Goal: Information Seeking & Learning: Learn about a topic

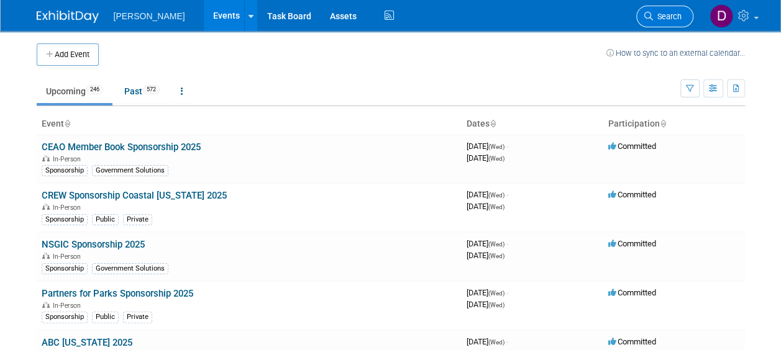
click at [659, 7] on link "Search" at bounding box center [664, 17] width 57 height 22
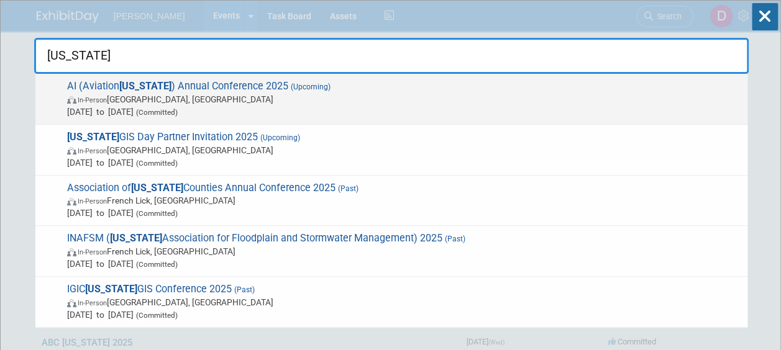
type input "[US_STATE]"
click at [202, 83] on span "AI (Aviation [US_STATE] ) Annual Conference 2025 (Upcoming) In-Person [GEOGRAPH…" at bounding box center [402, 99] width 678 height 38
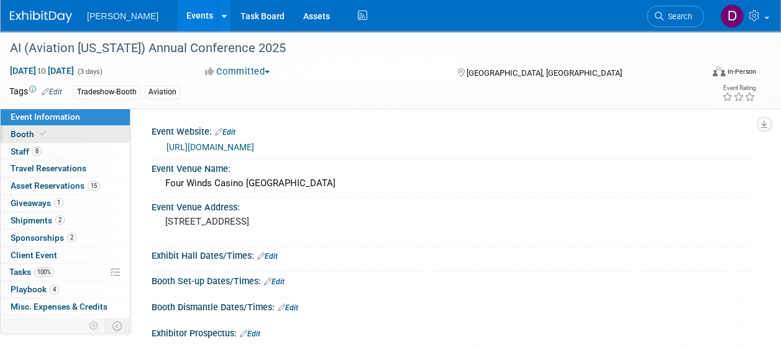
click at [45, 136] on span at bounding box center [42, 133] width 11 height 9
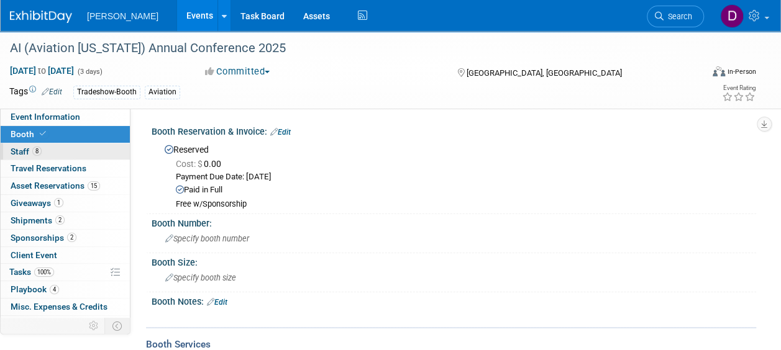
click at [68, 155] on link "8 Staff 8" at bounding box center [65, 152] width 129 height 17
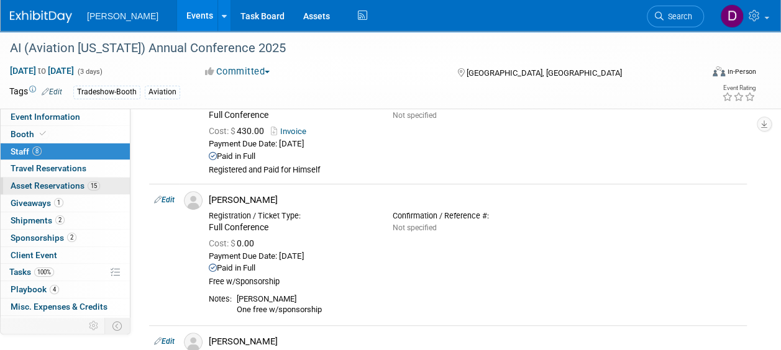
scroll to position [312, 0]
click at [81, 186] on span "Asset Reservations 15" at bounding box center [55, 186] width 89 height 10
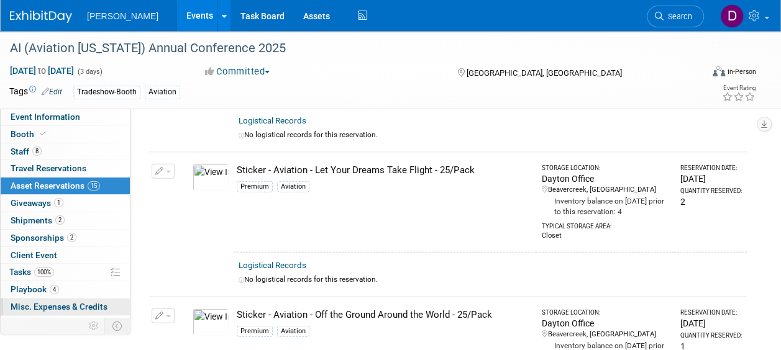
scroll to position [1644, 0]
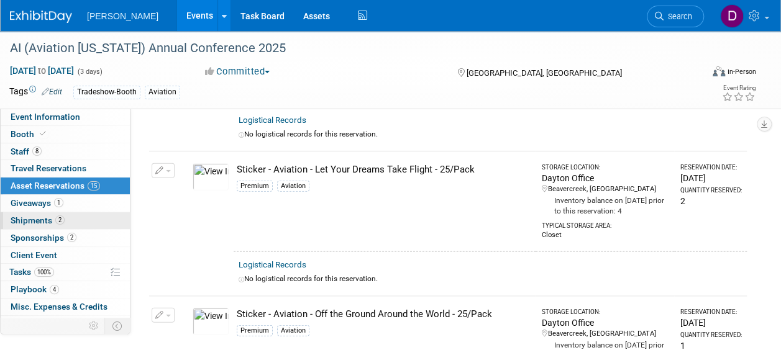
click at [24, 216] on span "Shipments 2" at bounding box center [38, 221] width 54 height 10
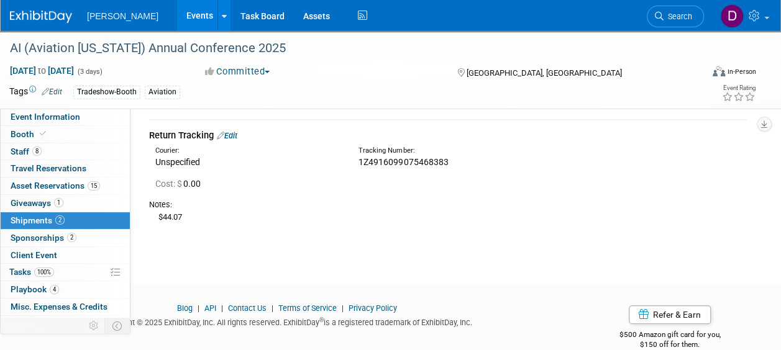
scroll to position [214, 0]
click at [87, 234] on link "2 Sponsorships 2" at bounding box center [65, 238] width 129 height 17
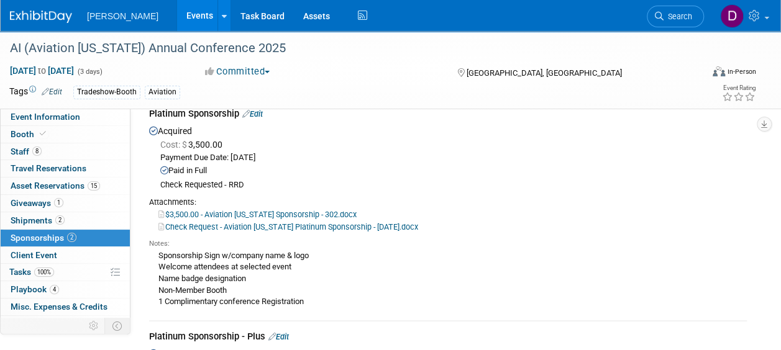
scroll to position [66, 0]
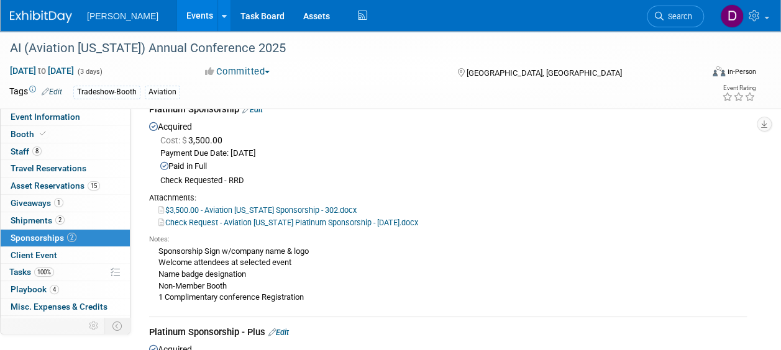
click at [246, 208] on link "$3,500.00 - Aviation Indiana Sponsorship - 302.docx" at bounding box center [257, 210] width 198 height 9
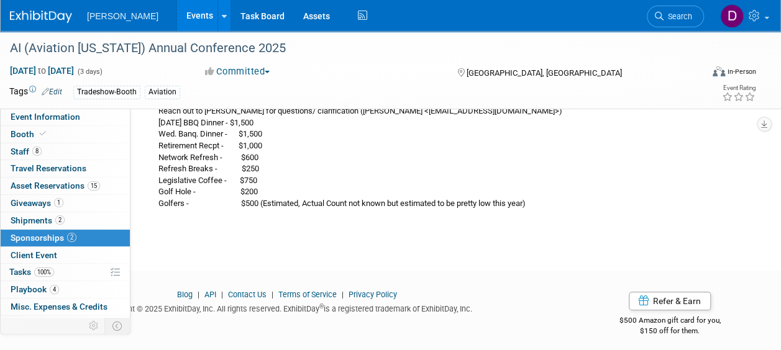
scroll to position [458, 0]
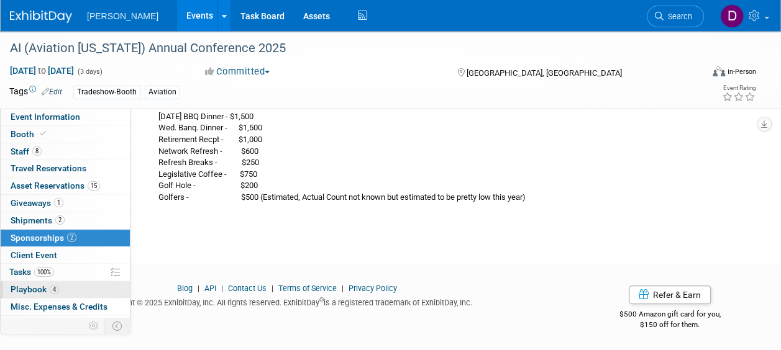
click at [37, 288] on span "Playbook 4" at bounding box center [35, 290] width 48 height 10
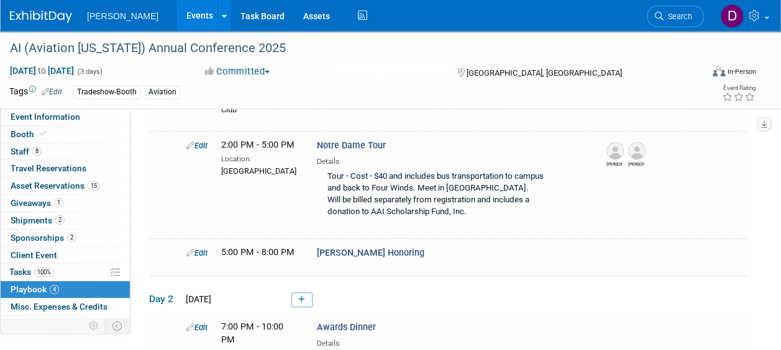
scroll to position [148, 0]
click at [63, 206] on span "Giveaways 1" at bounding box center [37, 203] width 53 height 10
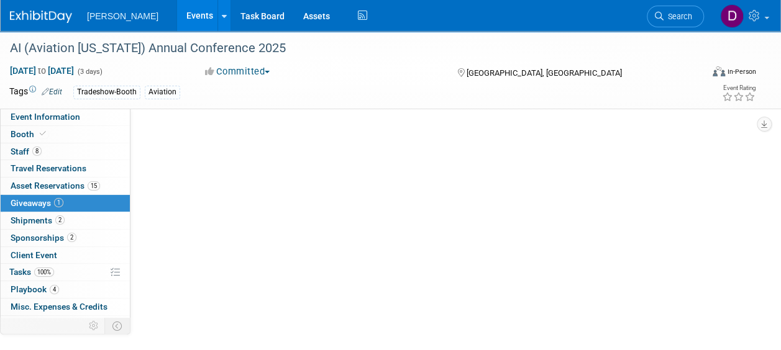
scroll to position [0, 0]
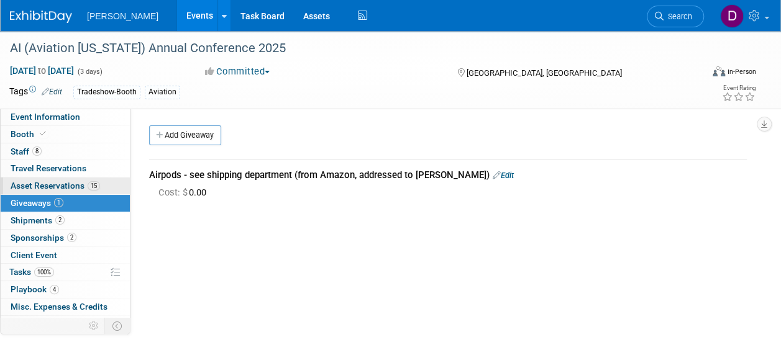
click at [85, 190] on span "Asset Reservations 15" at bounding box center [55, 186] width 89 height 10
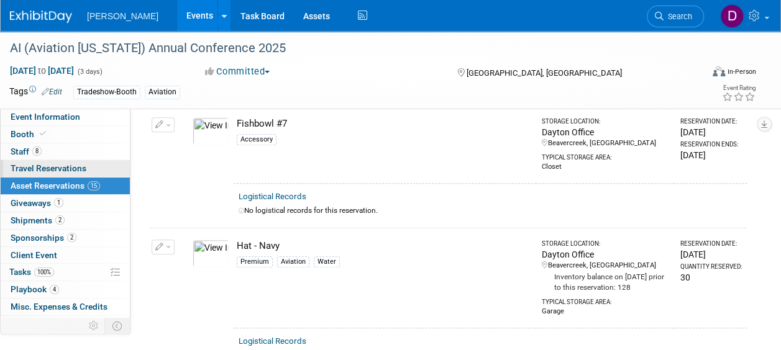
scroll to position [477, 0]
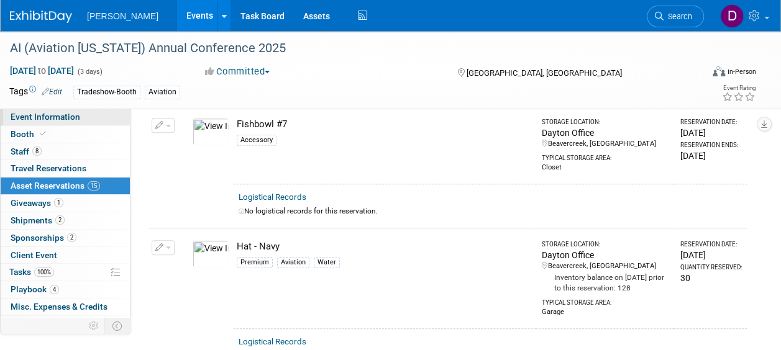
click at [51, 115] on span "Event Information" at bounding box center [46, 117] width 70 height 10
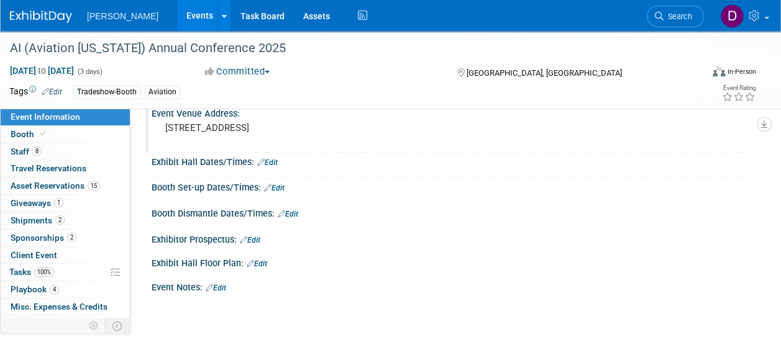
scroll to position [111, 0]
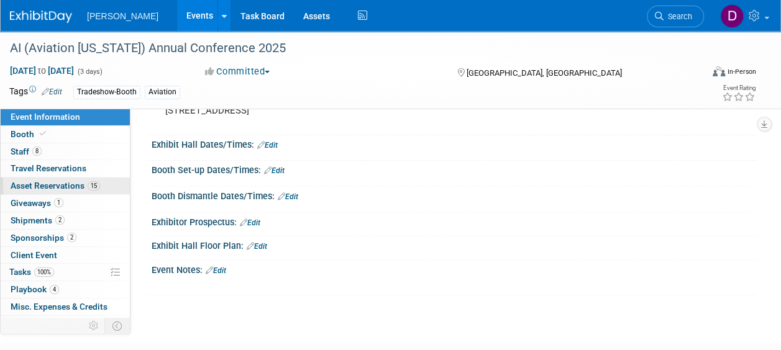
click at [70, 179] on link "15 Asset Reservations 15" at bounding box center [65, 186] width 129 height 17
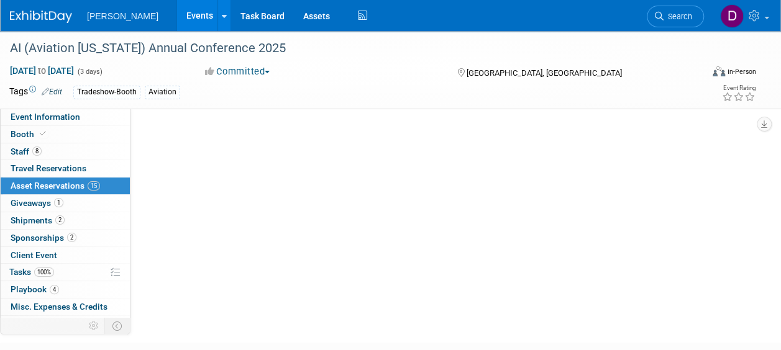
scroll to position [0, 0]
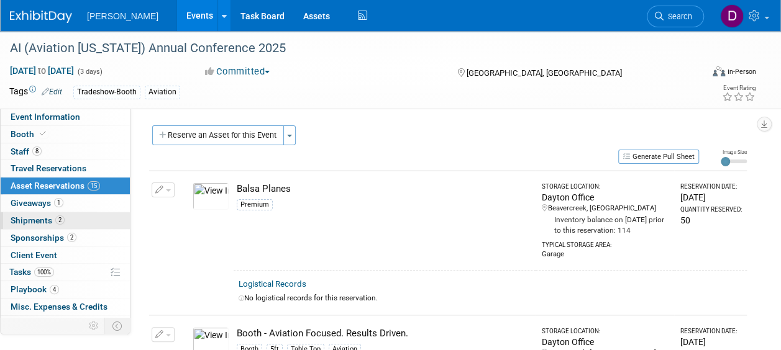
click at [55, 221] on span "2" at bounding box center [59, 220] width 9 height 9
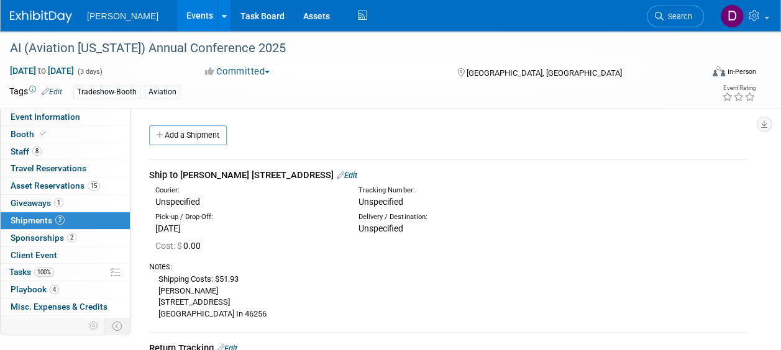
drag, startPoint x: 157, startPoint y: 290, endPoint x: 247, endPoint y: 294, distance: 89.6
click at [247, 294] on div "Shipping Costs: $51.93 Nick Kowalkowski 10133 Whitecap Way Indianapolis In 46256" at bounding box center [448, 296] width 598 height 47
copy div "Nick Kowalkowski"
click at [58, 190] on span "Asset Reservations 15" at bounding box center [55, 186] width 89 height 10
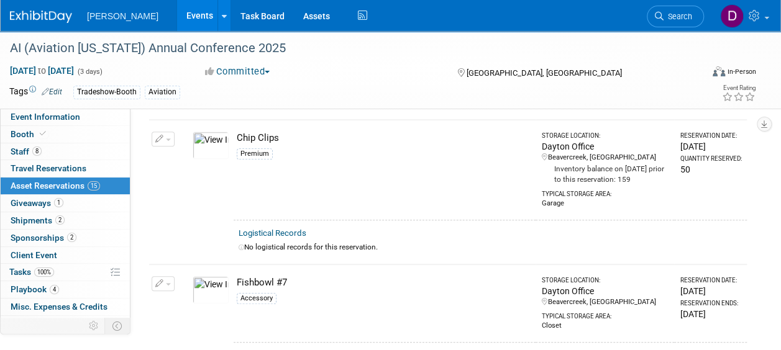
scroll to position [221, 0]
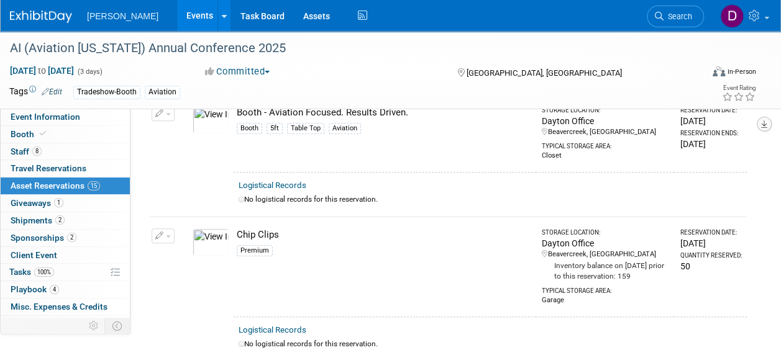
click at [766, 121] on icon "button" at bounding box center [764, 125] width 6 height 8
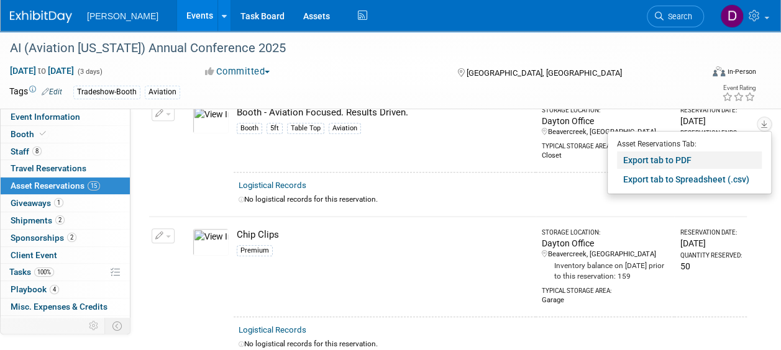
click at [664, 162] on link "Export tab to PDF" at bounding box center [689, 160] width 145 height 17
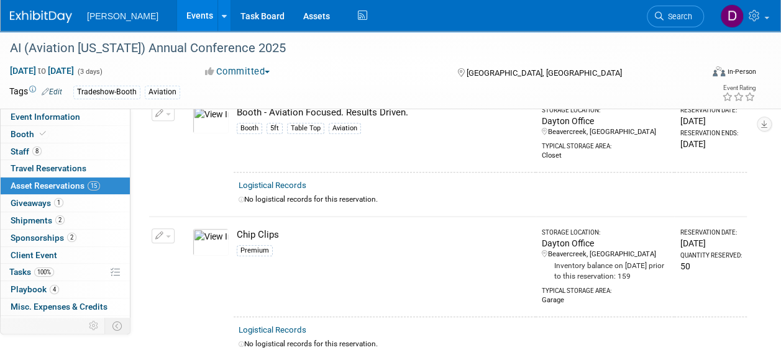
click at [679, 27] on li "Search" at bounding box center [675, 15] width 57 height 30
click at [675, 10] on link "Search" at bounding box center [675, 17] width 57 height 22
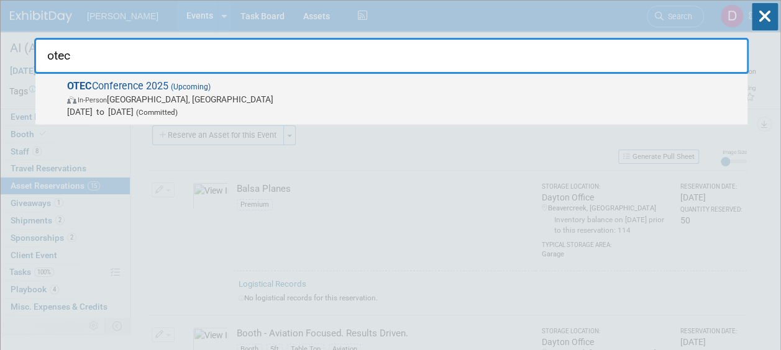
type input "otec"
click at [177, 87] on span "(Upcoming)" at bounding box center [189, 87] width 42 height 9
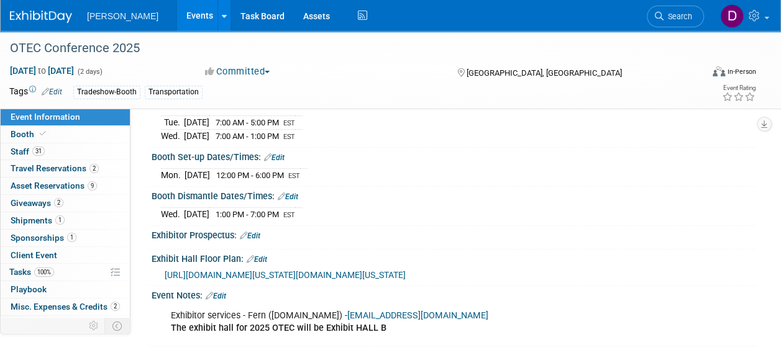
scroll to position [201, 0]
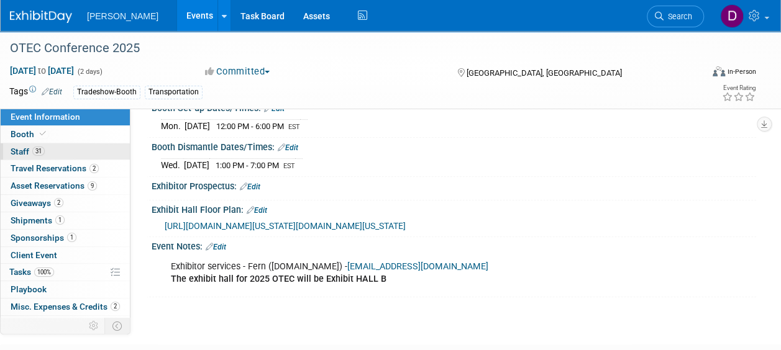
click at [43, 153] on span "Staff 31" at bounding box center [28, 152] width 34 height 10
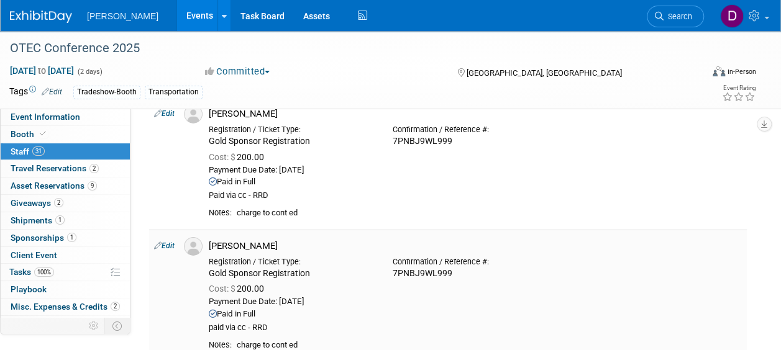
scroll to position [2026, 0]
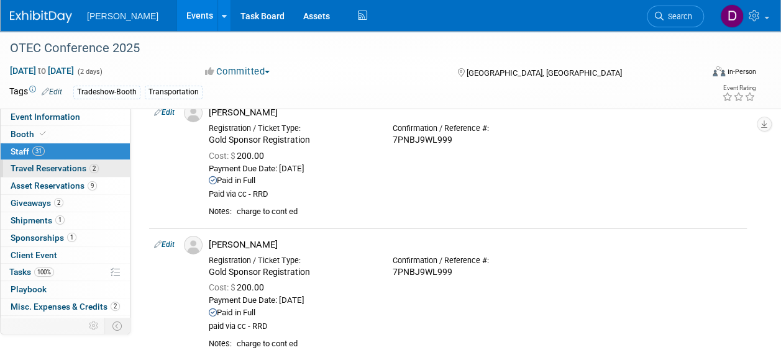
click at [90, 161] on link "2 Travel Reservations 2" at bounding box center [65, 168] width 129 height 17
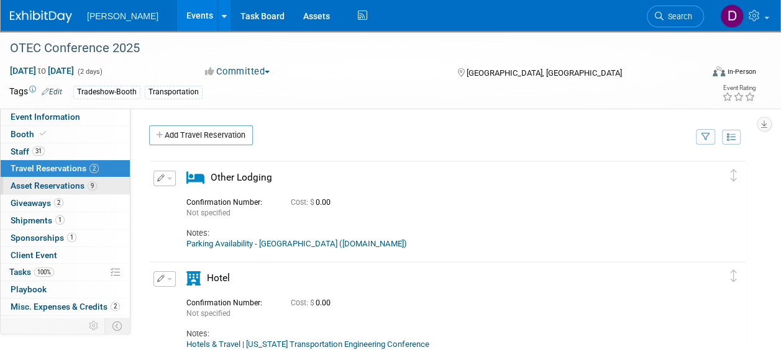
click at [104, 187] on link "9 Asset Reservations 9" at bounding box center [65, 186] width 129 height 17
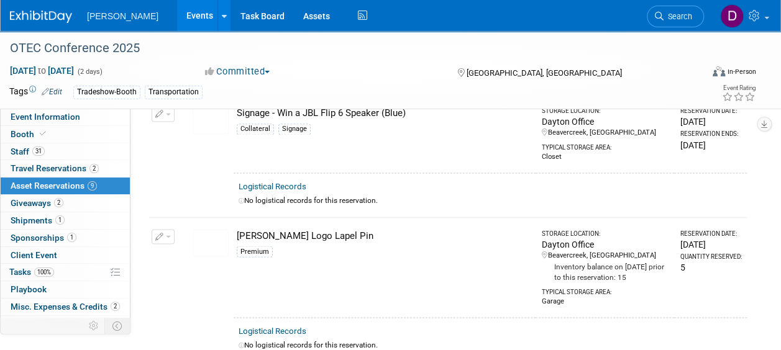
scroll to position [1033, 0]
click at [62, 217] on span "1" at bounding box center [59, 220] width 9 height 9
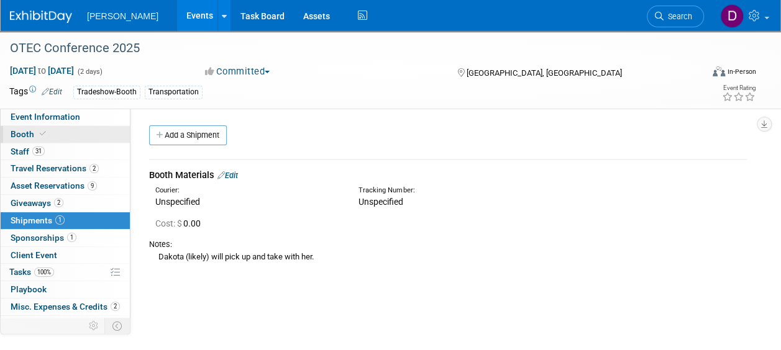
click at [40, 132] on icon at bounding box center [43, 133] width 6 height 7
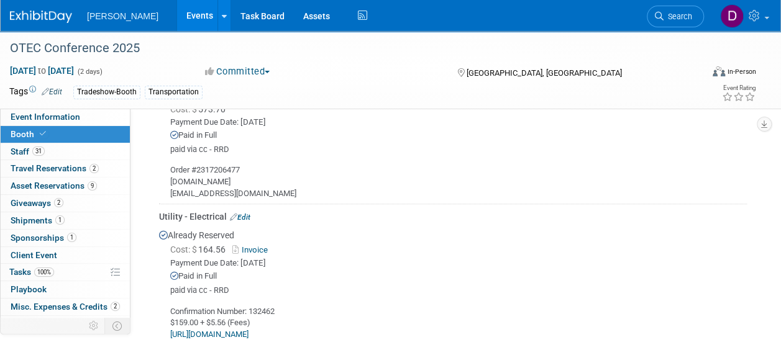
scroll to position [476, 0]
click at [255, 245] on link "Invoice" at bounding box center [252, 248] width 40 height 9
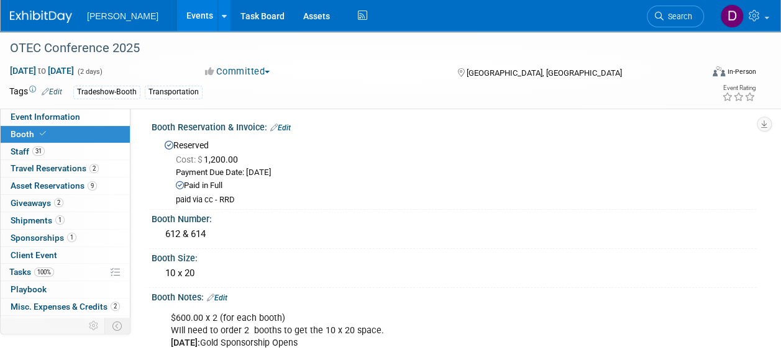
scroll to position [0, 0]
